Goal: Information Seeking & Learning: Understand process/instructions

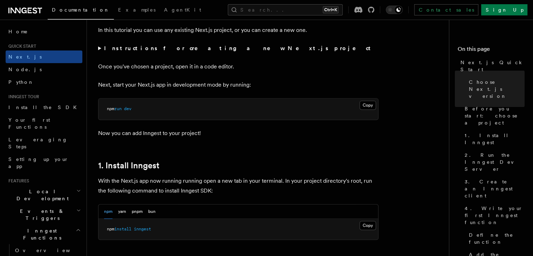
scroll to position [259, 0]
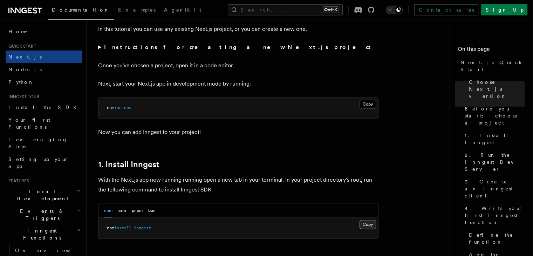
click at [367, 226] on button "Copy Copied" at bounding box center [368, 224] width 16 height 9
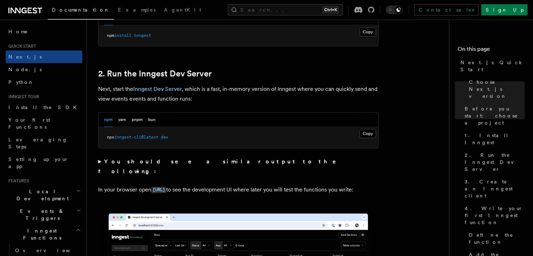
scroll to position [453, 0]
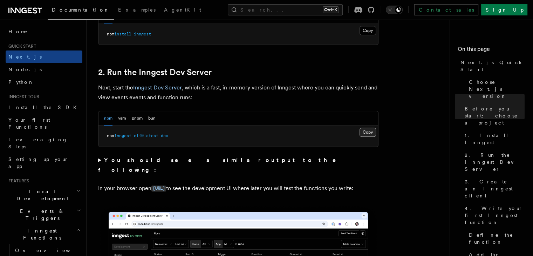
click at [366, 132] on button "Copy Copied" at bounding box center [368, 132] width 16 height 9
click at [370, 131] on button "Copy Copied" at bounding box center [368, 132] width 16 height 9
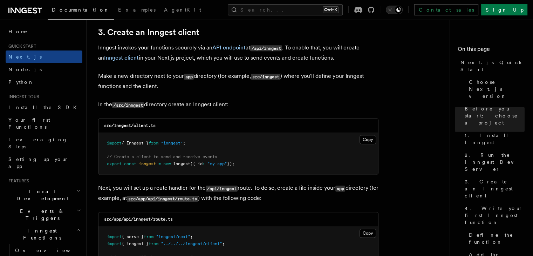
scroll to position [831, 0]
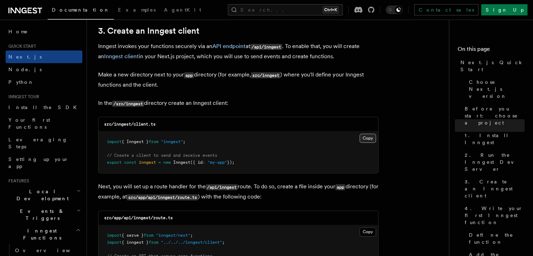
click at [366, 136] on button "Copy Copied" at bounding box center [368, 138] width 16 height 9
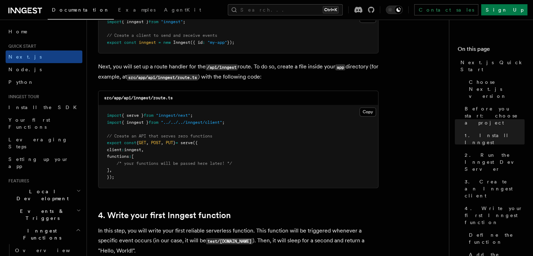
scroll to position [951, 0]
click at [366, 113] on button "Copy Copied" at bounding box center [368, 111] width 16 height 9
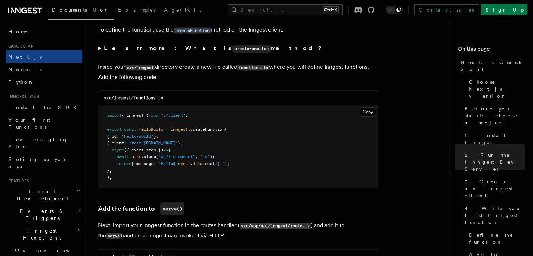
scroll to position [1226, 0]
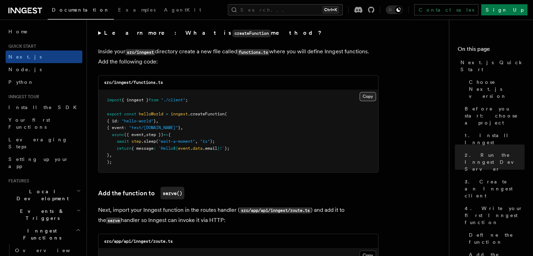
click at [368, 99] on button "Copy Copied" at bounding box center [368, 96] width 16 height 9
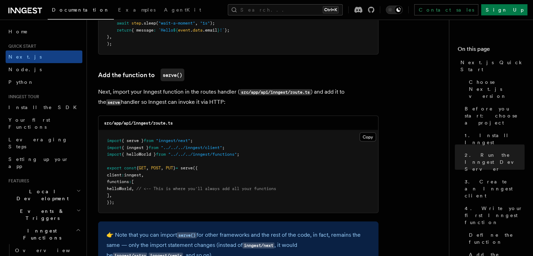
scroll to position [1344, 0]
click at [364, 135] on button "Copy Copied" at bounding box center [368, 137] width 16 height 9
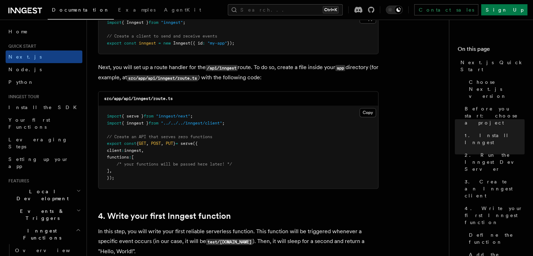
scroll to position [947, 0]
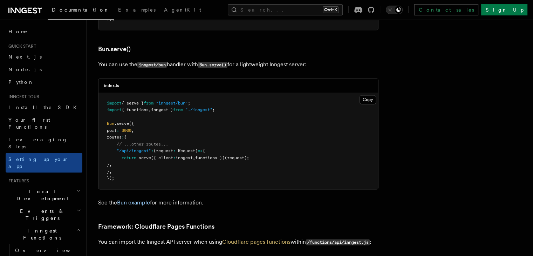
scroll to position [926, 0]
